Goal: Register for event/course

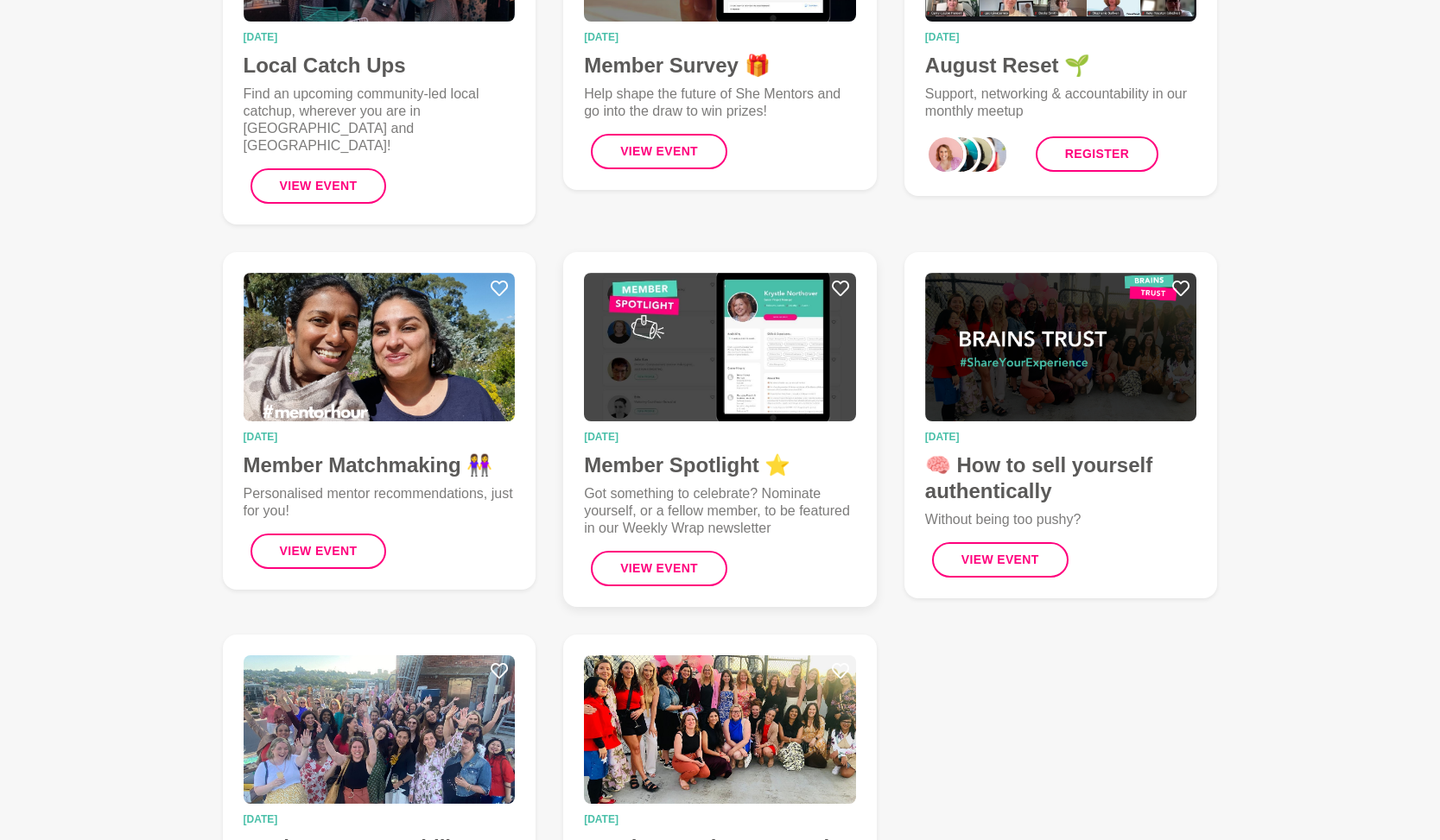
scroll to position [483, 0]
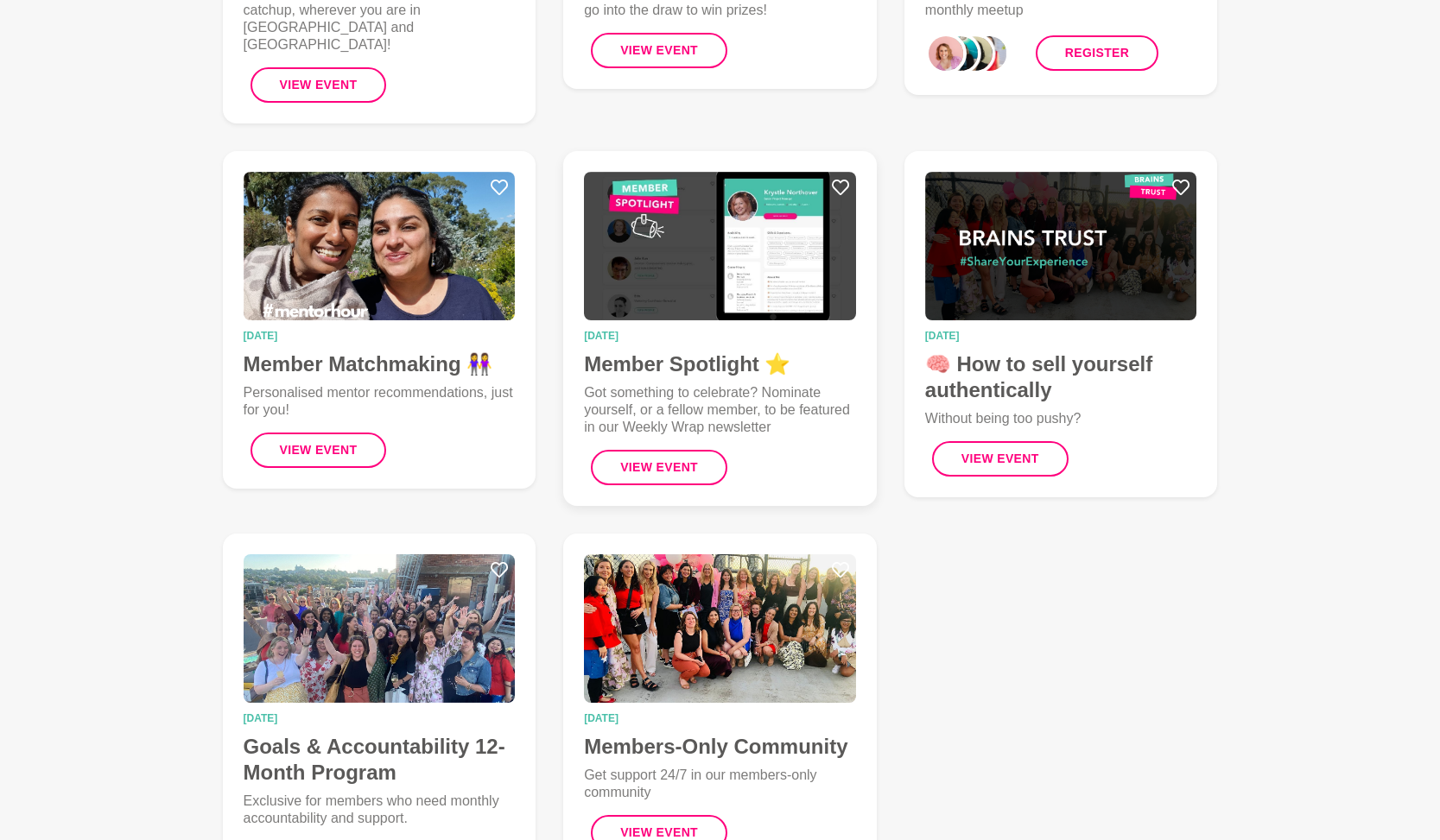
click at [794, 330] on time "[DATE]" at bounding box center [720, 335] width 272 height 11
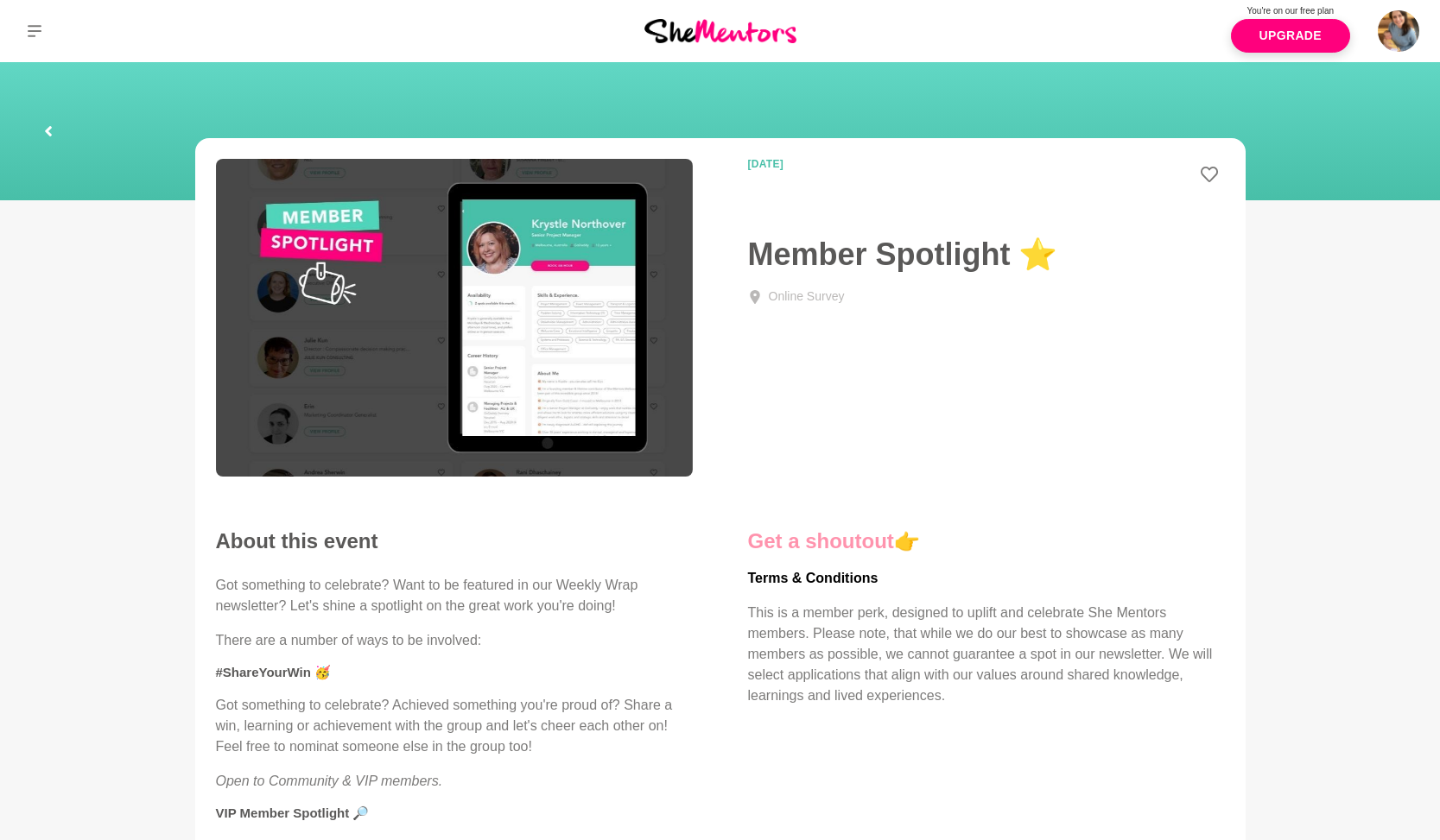
click at [813, 538] on link "Get a shoutout" at bounding box center [821, 541] width 146 height 23
click at [54, 126] on link at bounding box center [49, 131] width 56 height 56
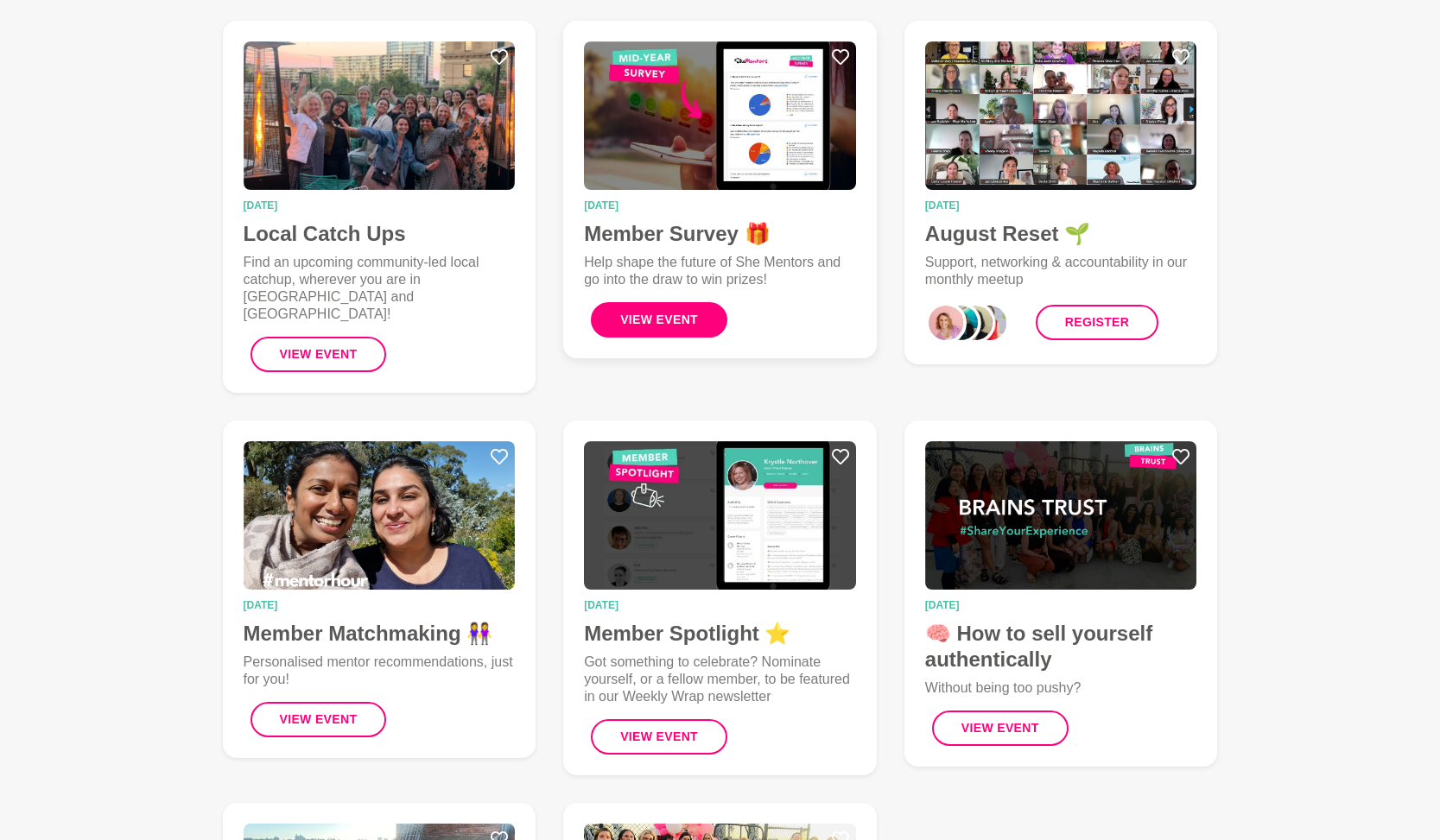
scroll to position [267, 0]
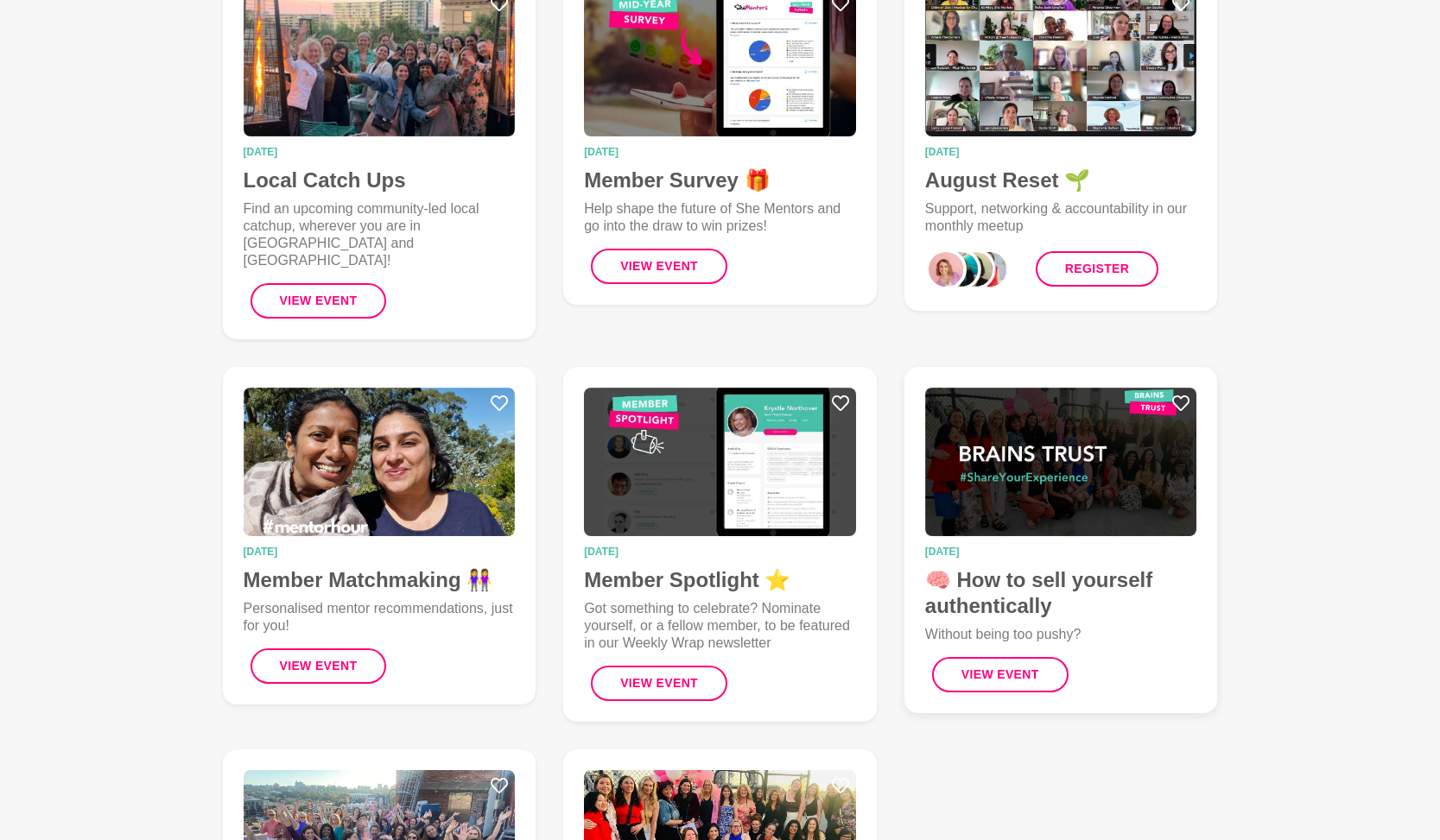
click at [1083, 474] on img at bounding box center [1061, 462] width 272 height 148
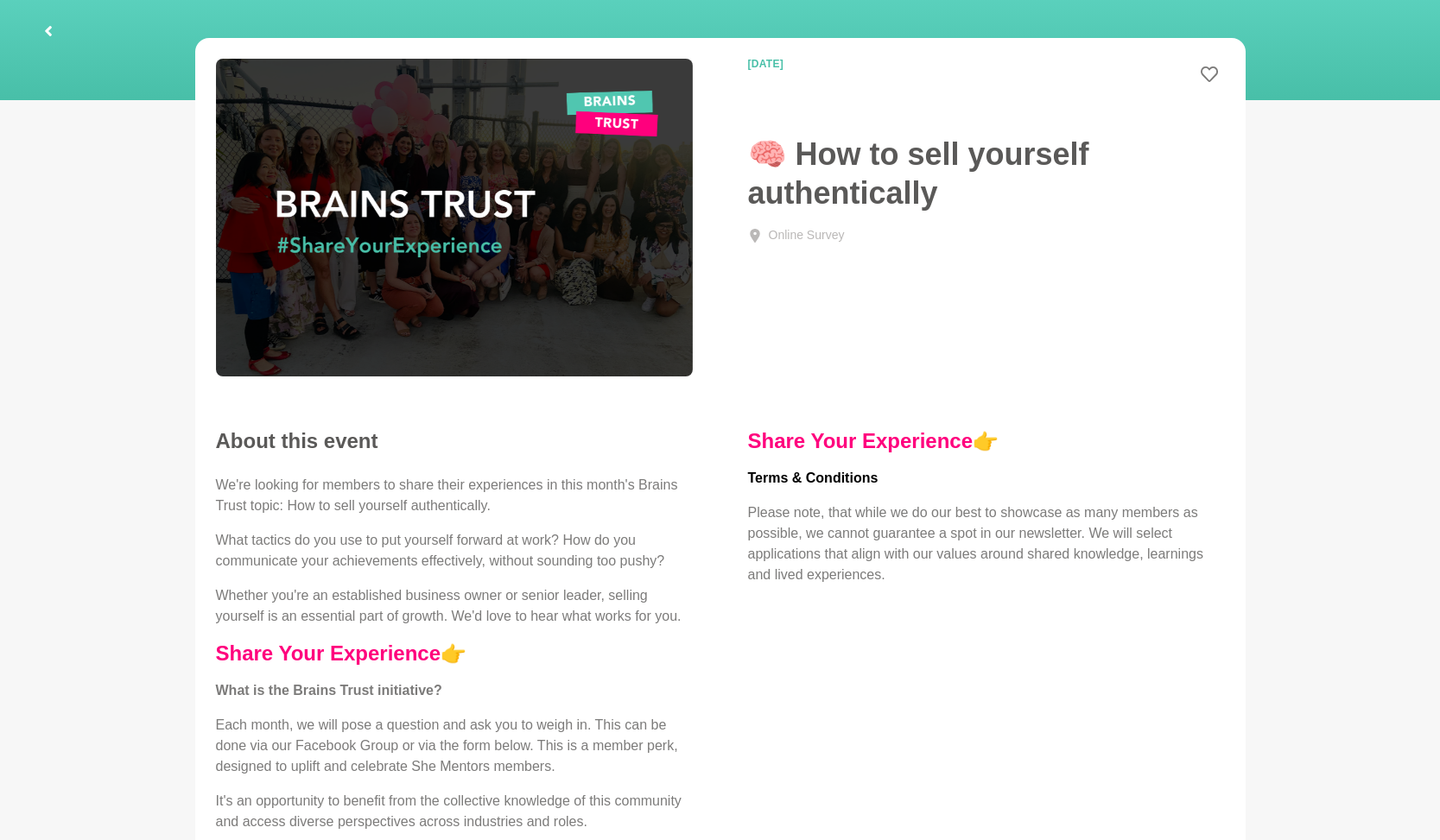
scroll to position [114, 0]
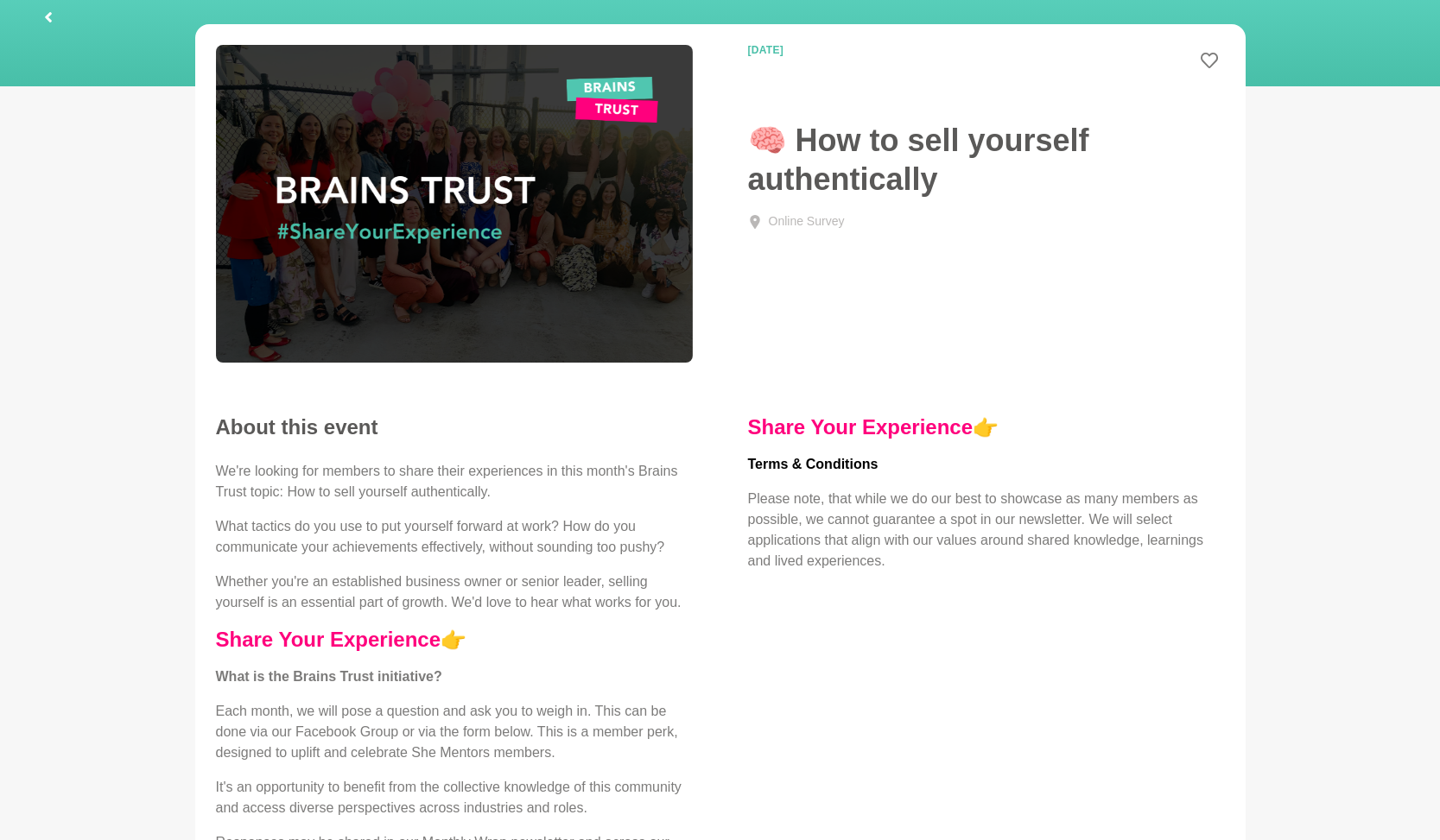
click at [48, 22] on icon at bounding box center [48, 17] width 11 height 56
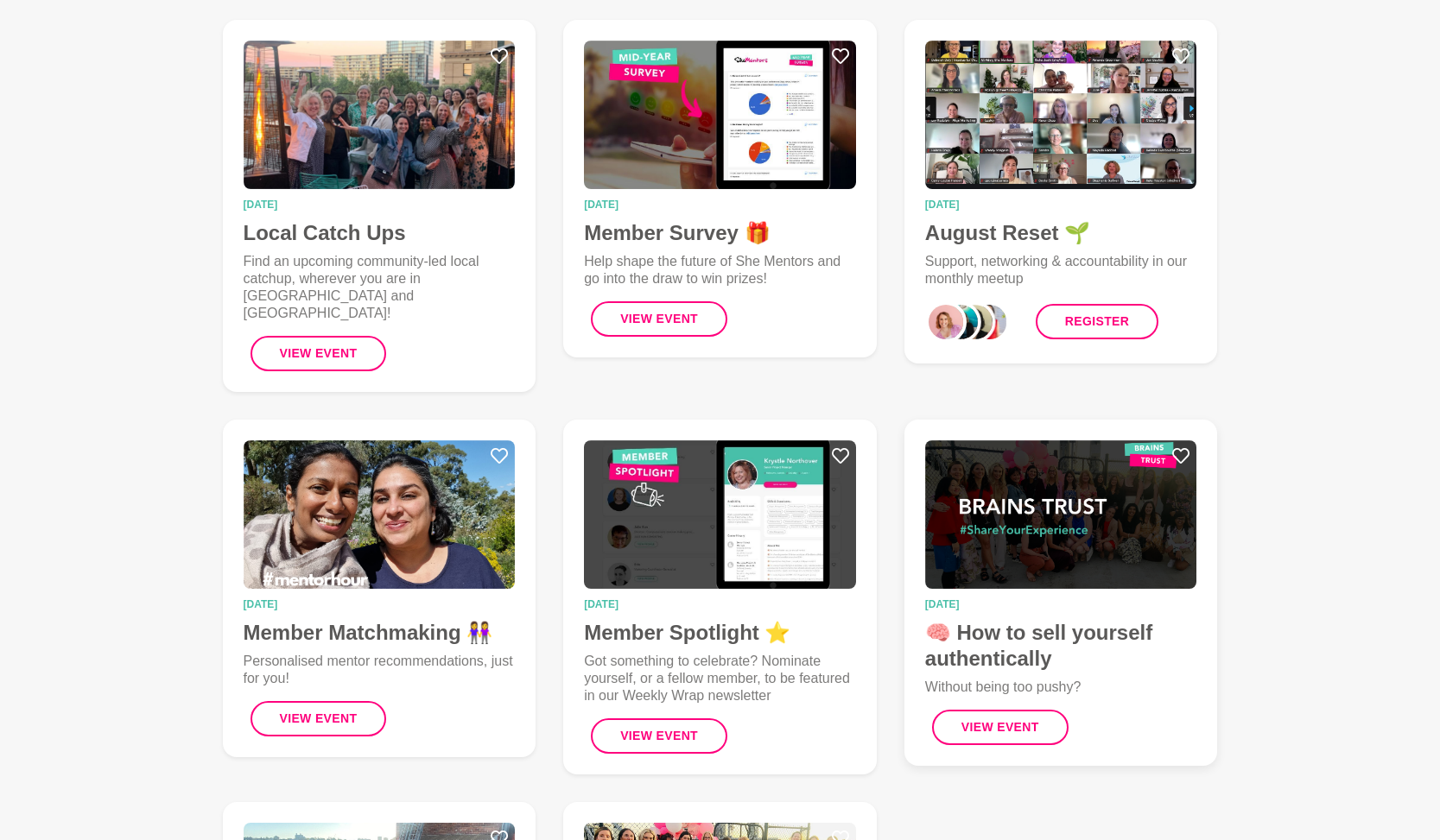
scroll to position [215, 0]
